Goal: Task Accomplishment & Management: Complete application form

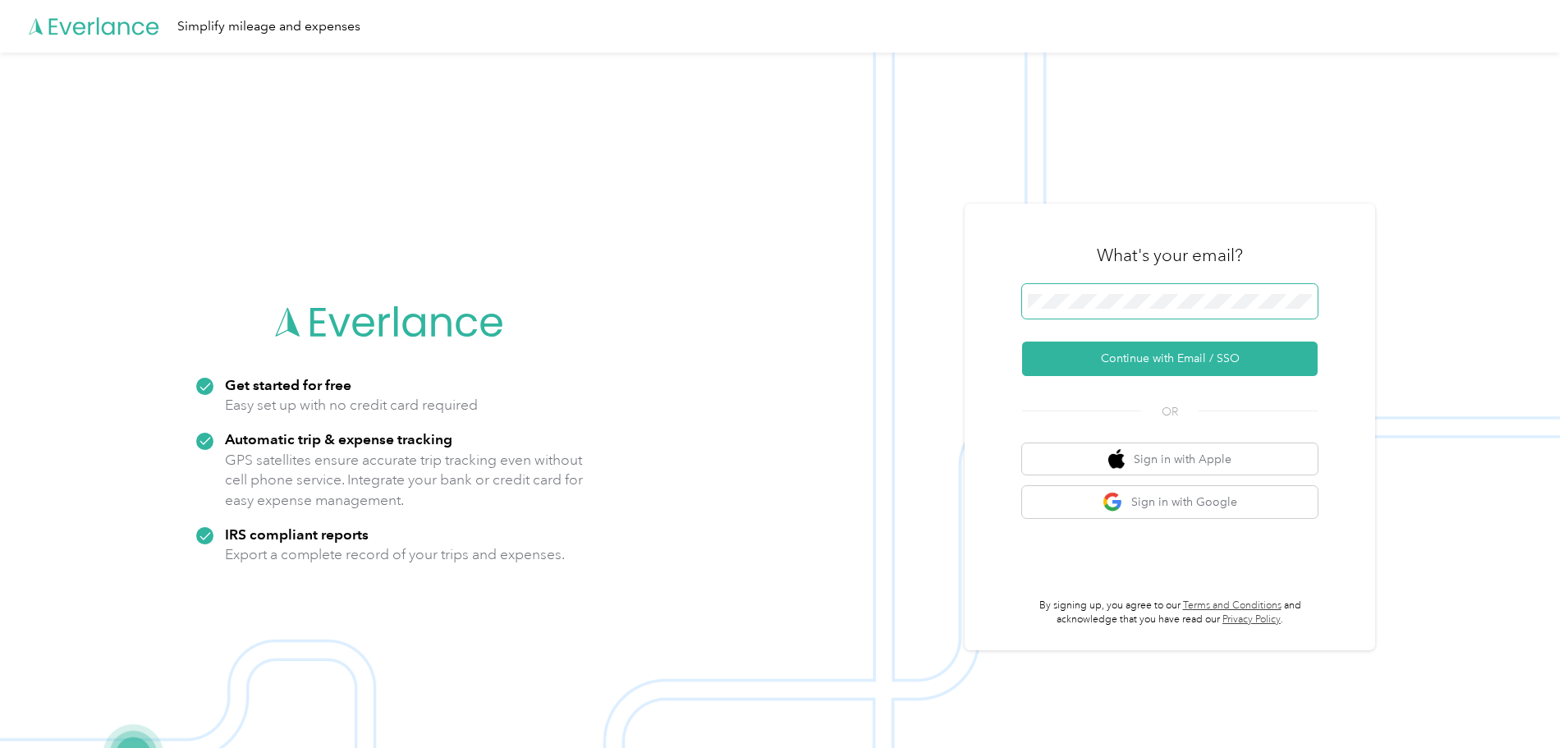
click at [1051, 293] on span at bounding box center [1170, 301] width 296 height 35
click at [1175, 365] on button "Continue with Email / SSO" at bounding box center [1170, 359] width 296 height 35
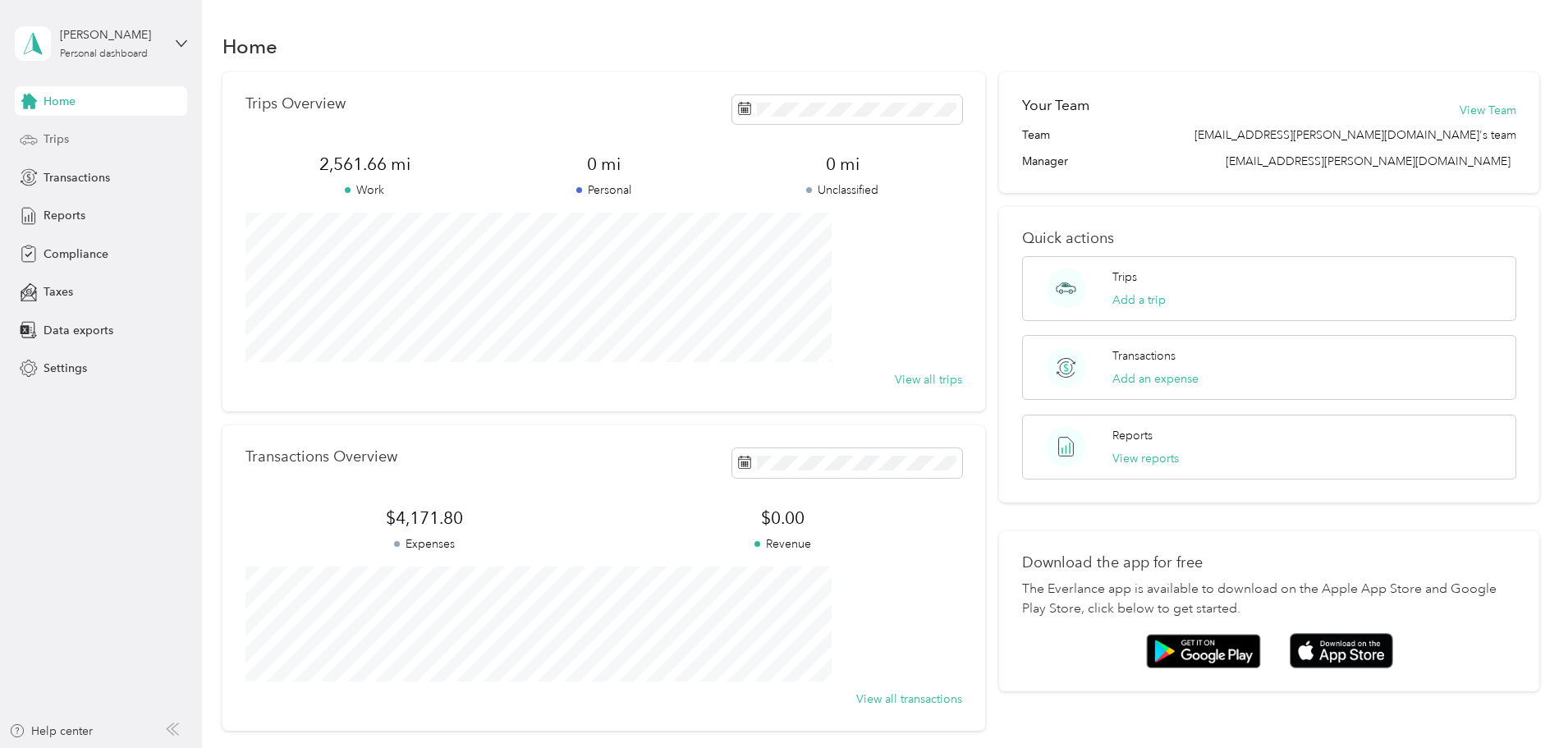
click at [59, 145] on span "Trips" at bounding box center [56, 139] width 25 height 17
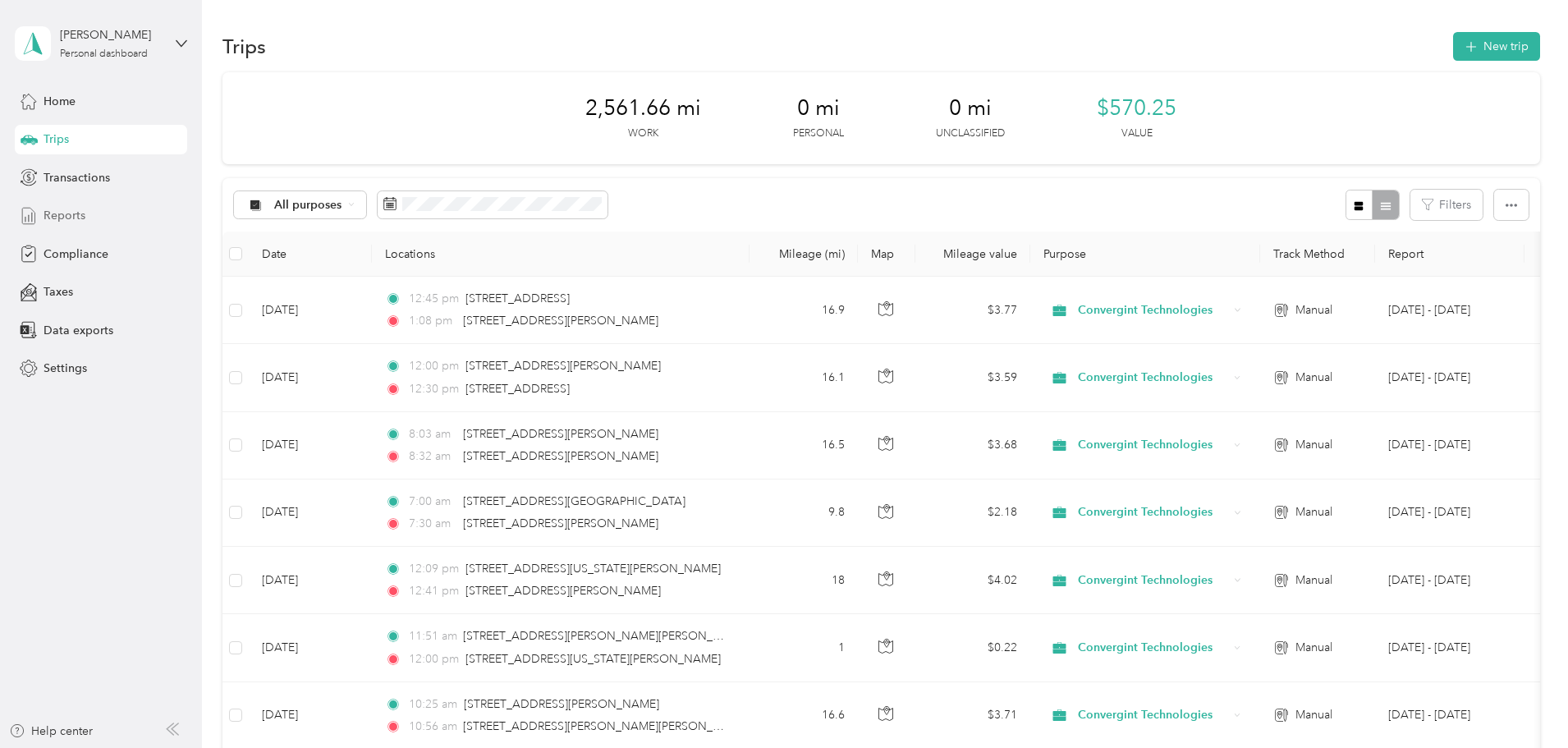
click at [90, 216] on div "Reports" at bounding box center [101, 216] width 172 height 29
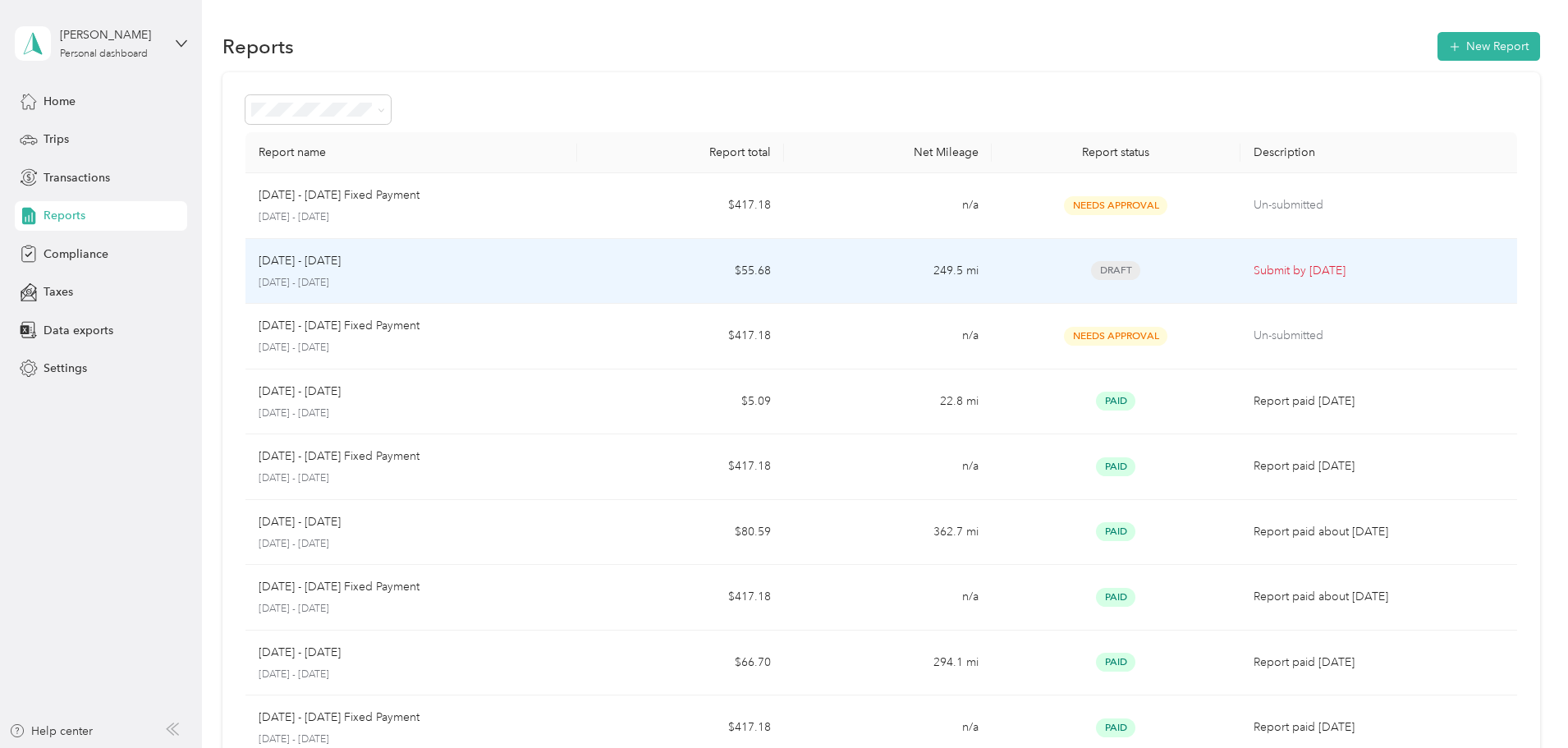
click at [503, 281] on p "[DATE] - [DATE]" at bounding box center [412, 284] width 305 height 15
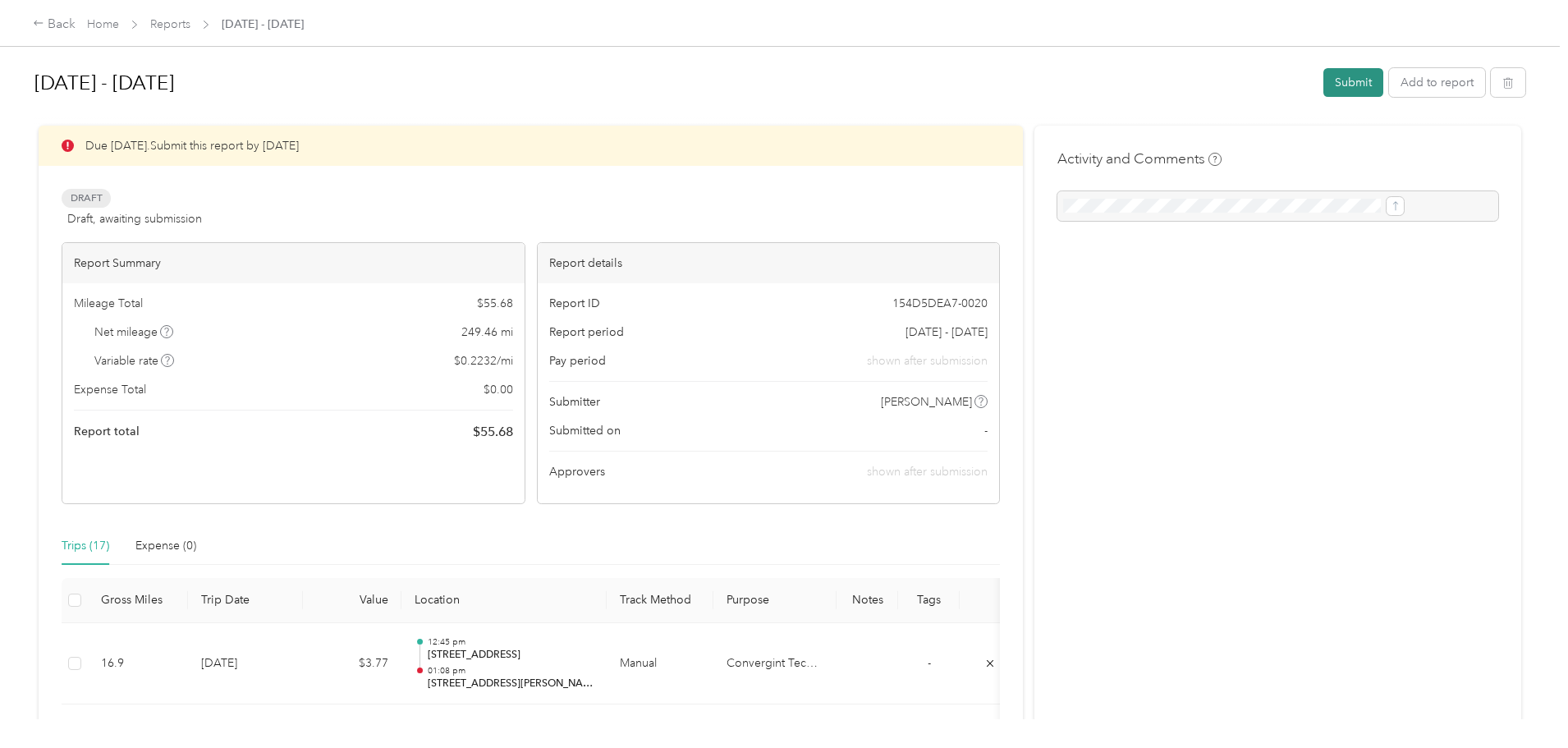
click at [1323, 88] on button "Submit" at bounding box center [1353, 82] width 60 height 29
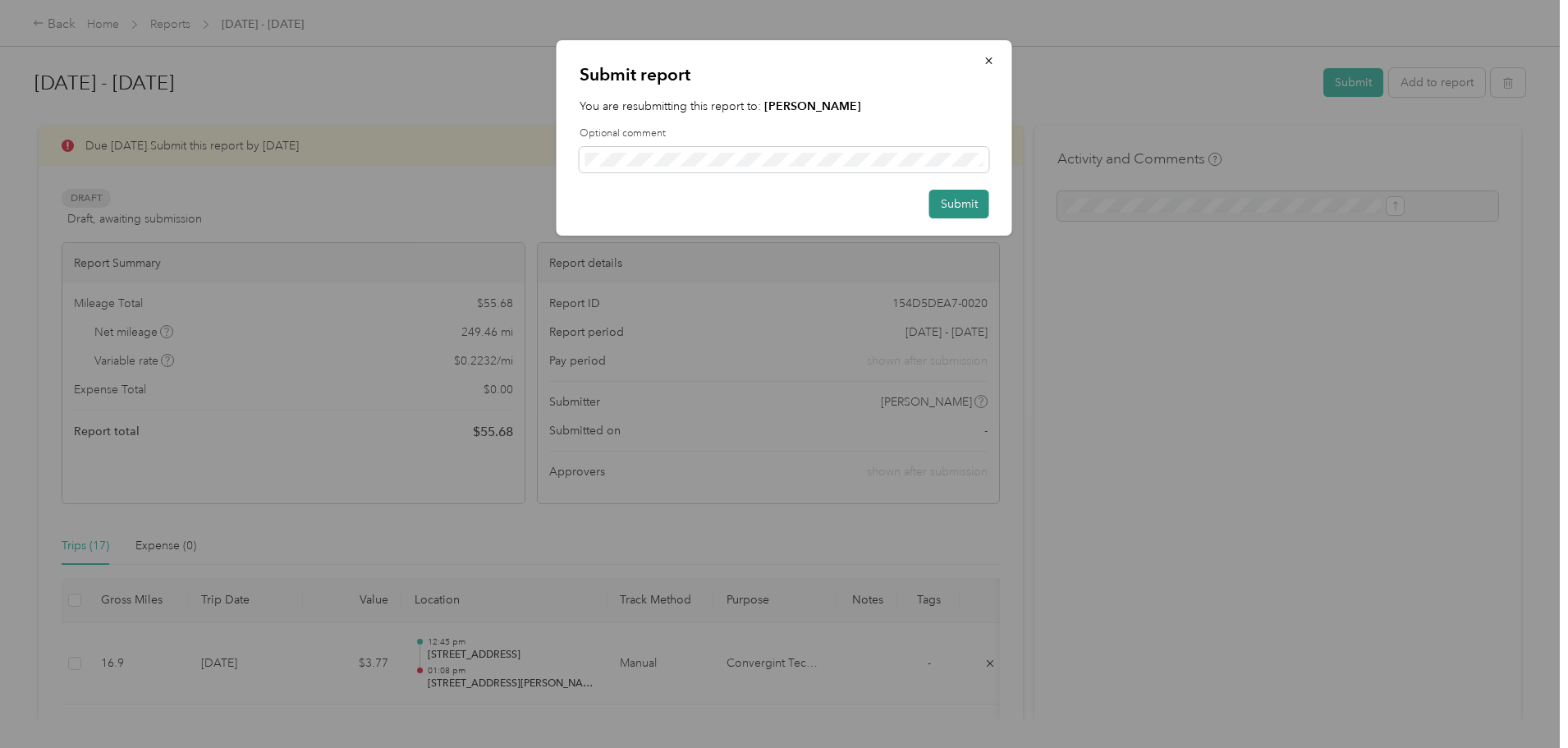
click at [978, 207] on button "Submit" at bounding box center [960, 203] width 60 height 29
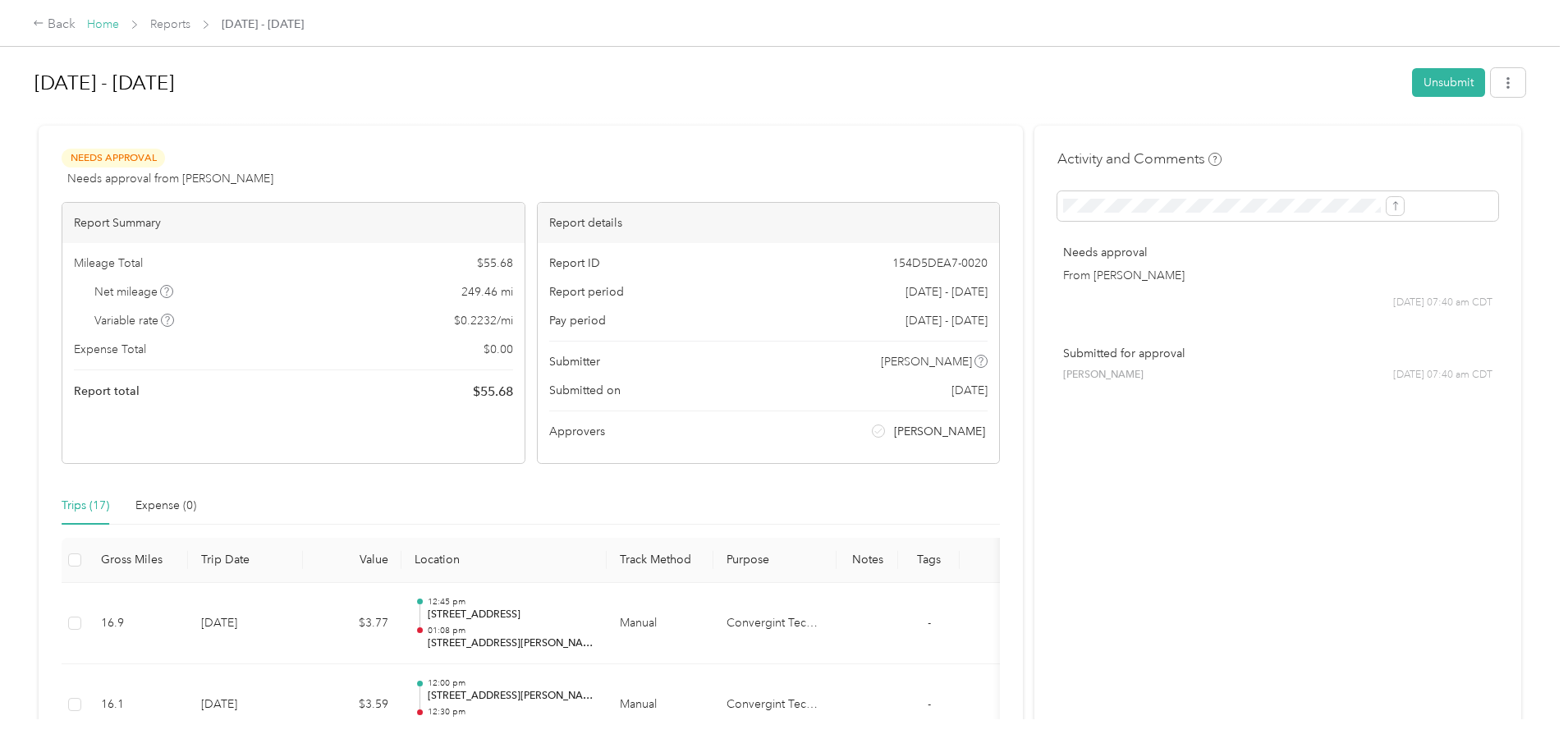
click at [119, 28] on link "Home" at bounding box center [103, 24] width 32 height 14
